Goal: Register for event/course

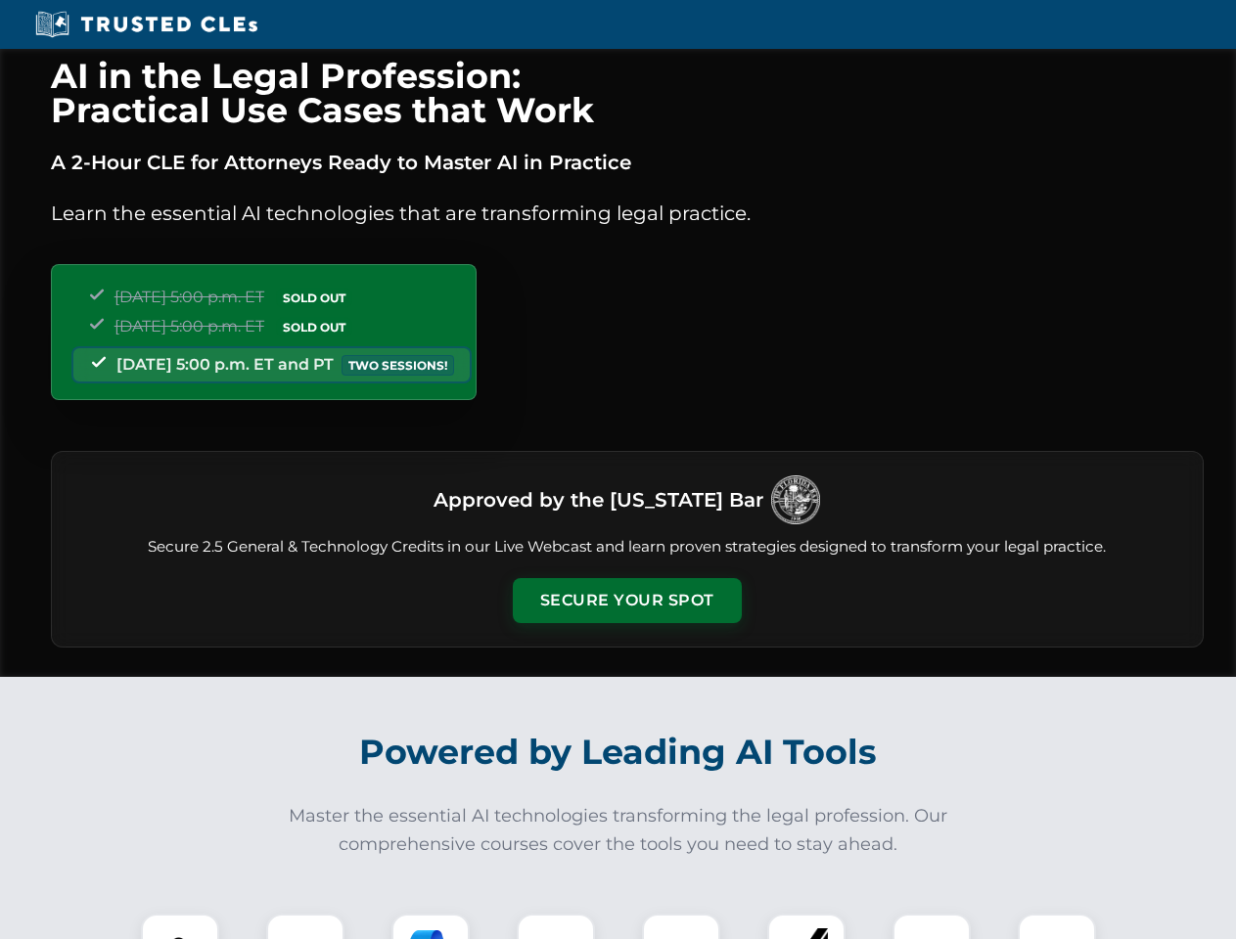
click at [626, 601] on button "Secure Your Spot" at bounding box center [627, 600] width 229 height 45
click at [180, 927] on img at bounding box center [180, 953] width 57 height 57
